Goal: Task Accomplishment & Management: Complete application form

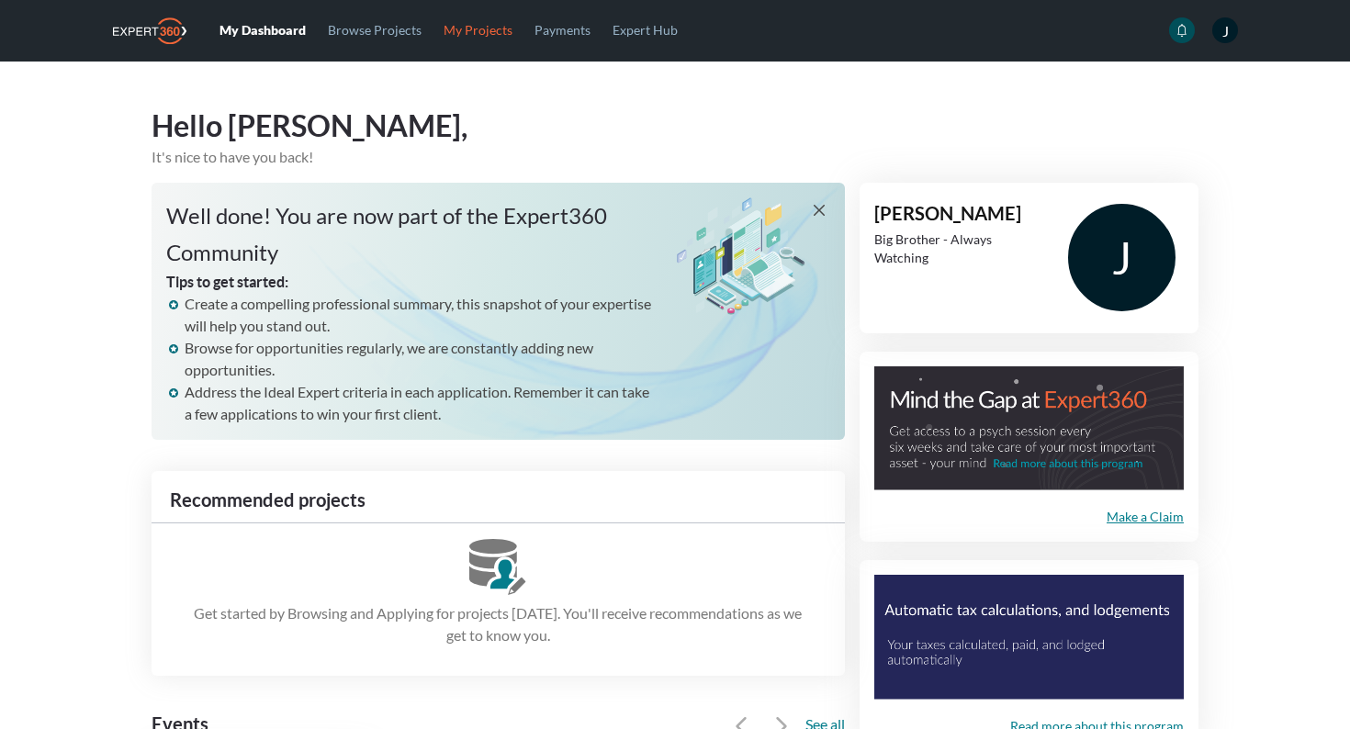
click at [493, 33] on link "My Projects" at bounding box center [477, 30] width 91 height 60
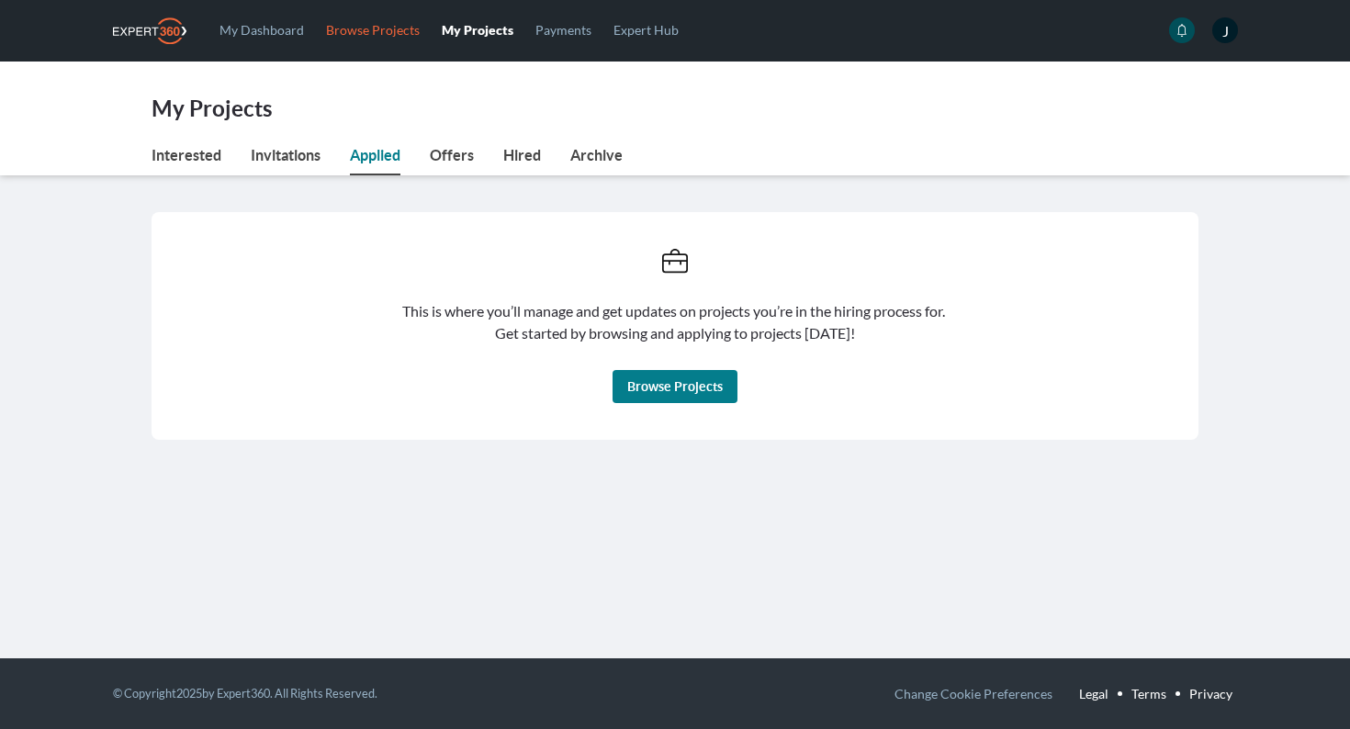
click at [351, 31] on link "Browse Projects" at bounding box center [373, 30] width 116 height 60
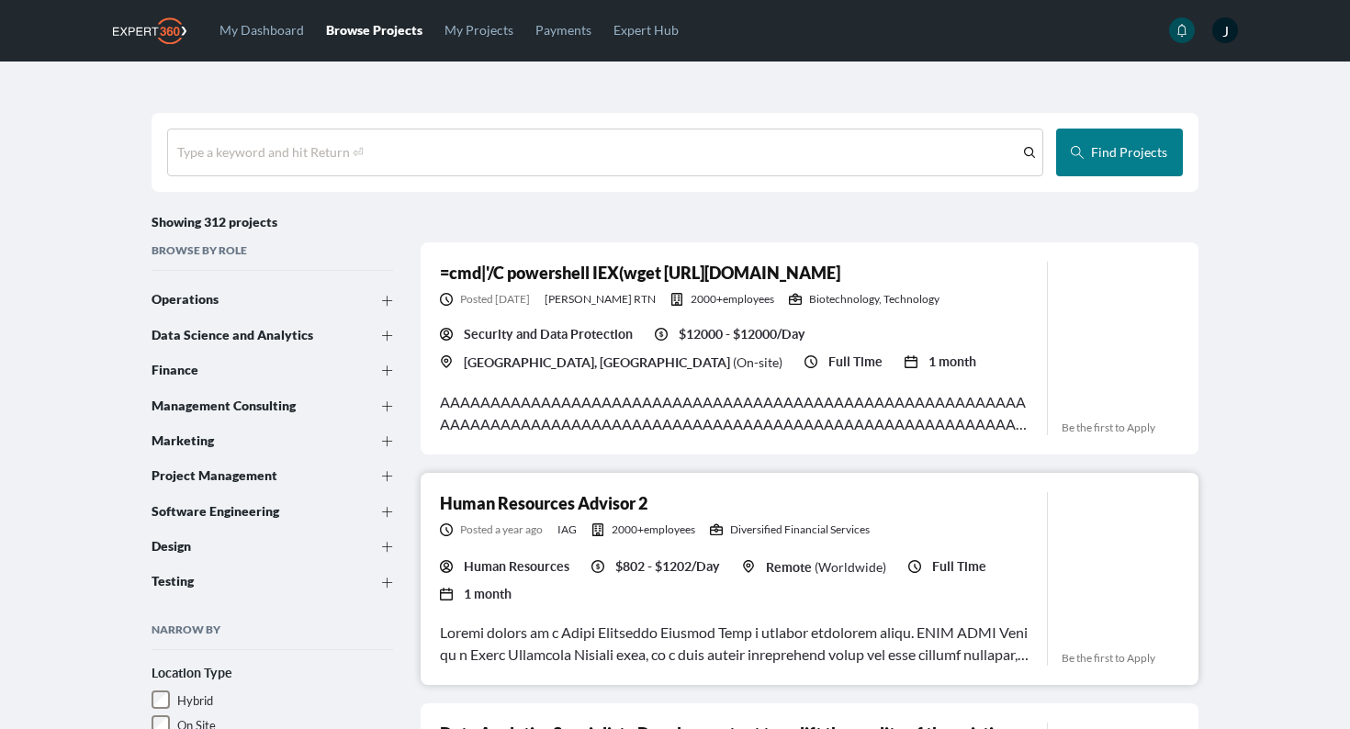
click at [974, 522] on div "Posted a year ago IAG 2000+ employees Diversified Financial Services" at bounding box center [736, 529] width 592 height 15
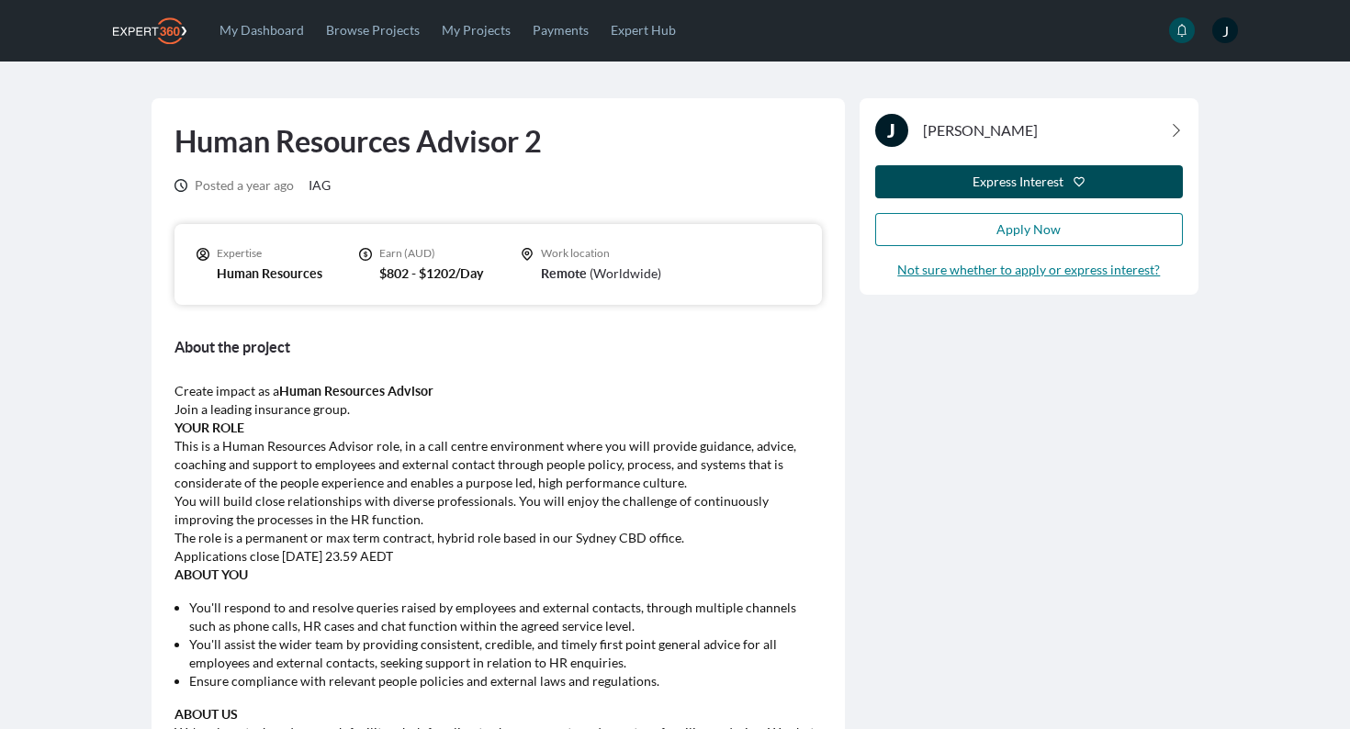
click at [982, 182] on div "Express Interest" at bounding box center [1017, 182] width 91 height 18
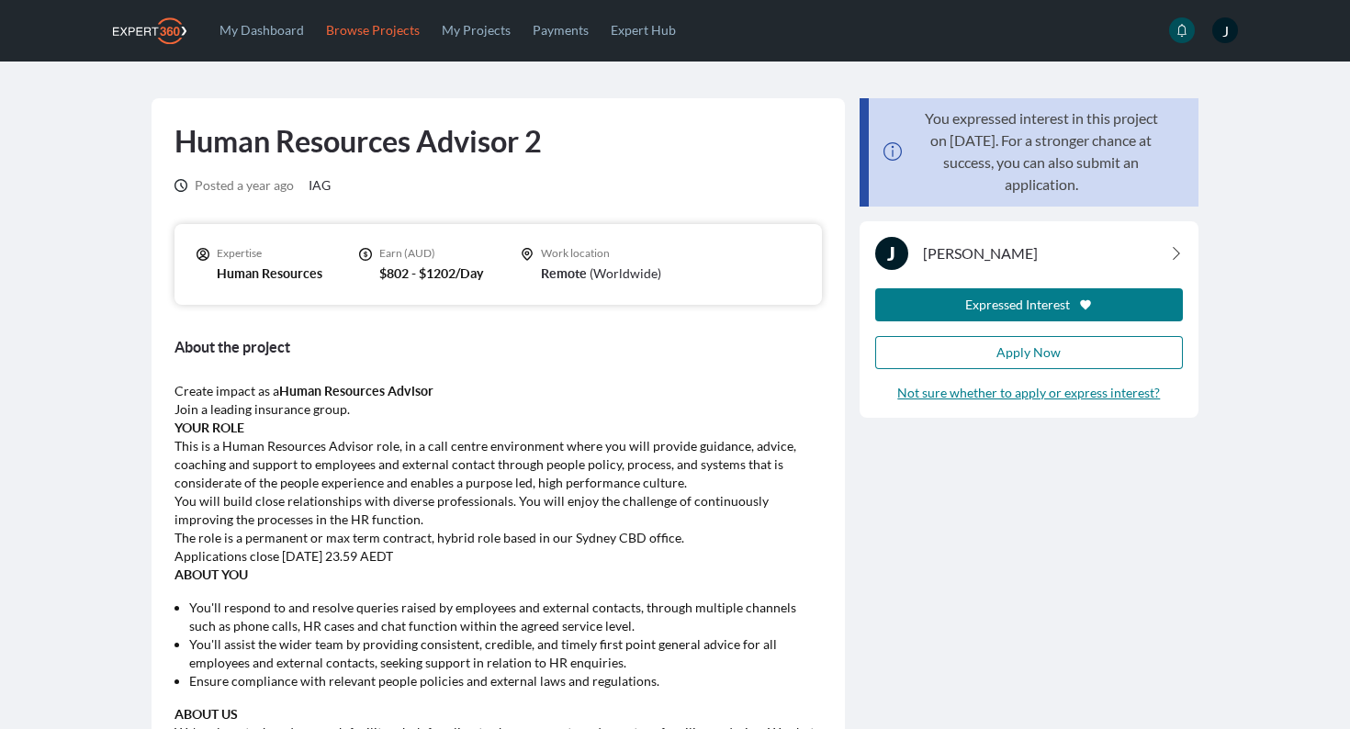
click at [373, 23] on link "Browse Projects" at bounding box center [373, 30] width 116 height 60
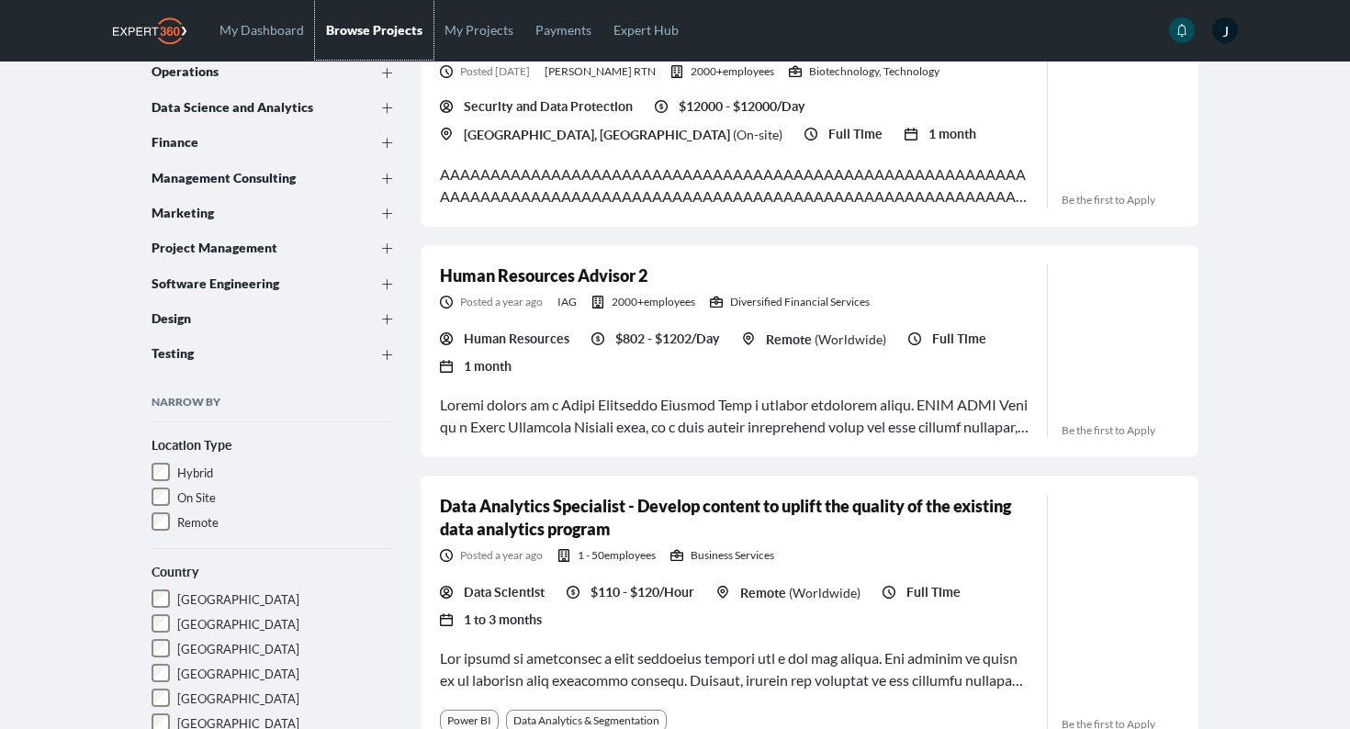
scroll to position [201, 0]
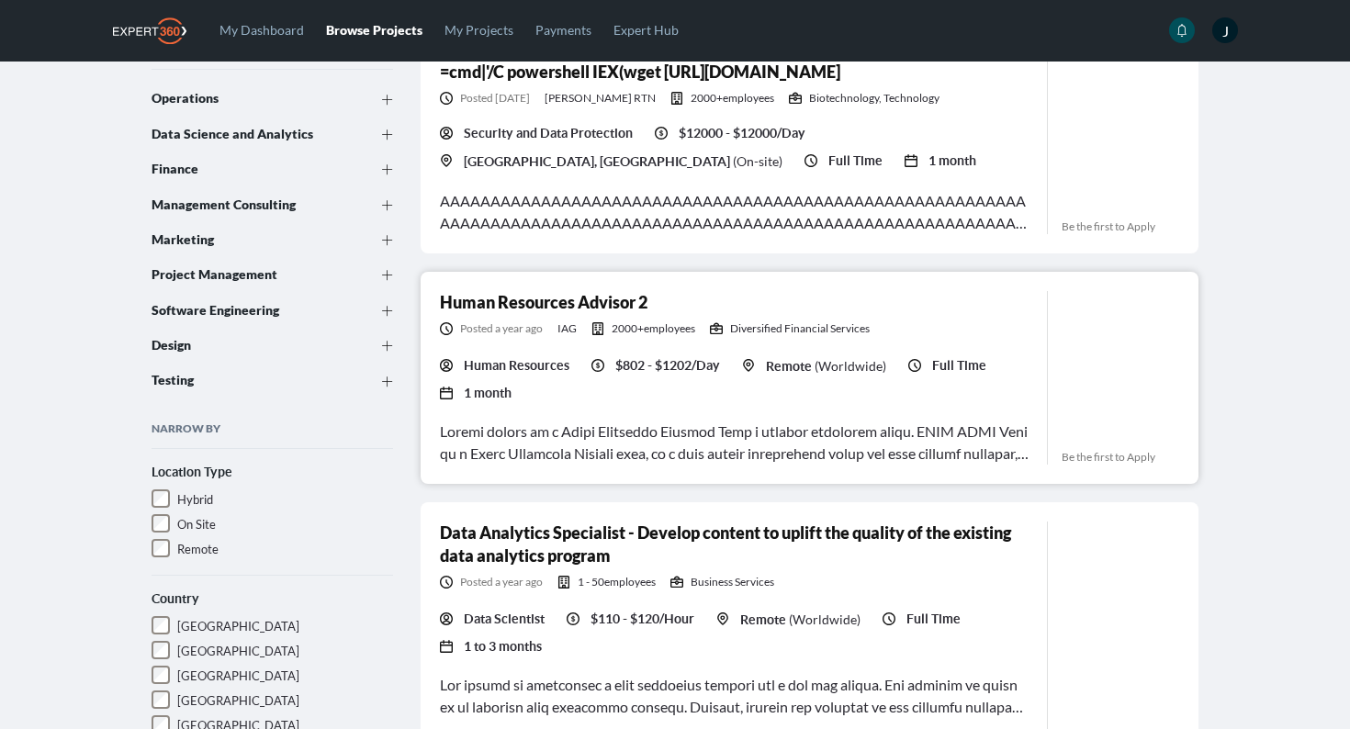
click at [950, 311] on div "Human Resources Advisor 2" at bounding box center [736, 306] width 592 height 30
